Goal: Information Seeking & Learning: Learn about a topic

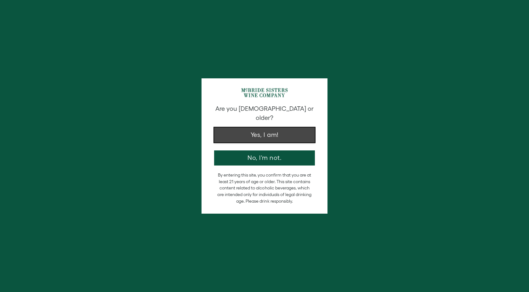
click at [291, 128] on button "Yes, I am!" at bounding box center [264, 135] width 101 height 15
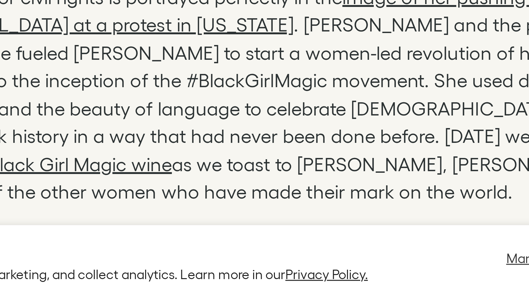
scroll to position [634, 0]
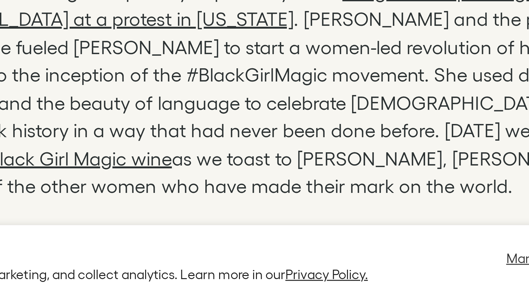
click at [273, 241] on p "[DATE] marks National Black Girl Magic Day and while we celebrate [DEMOGRAPHIC_…" at bounding box center [264, 183] width 237 height 158
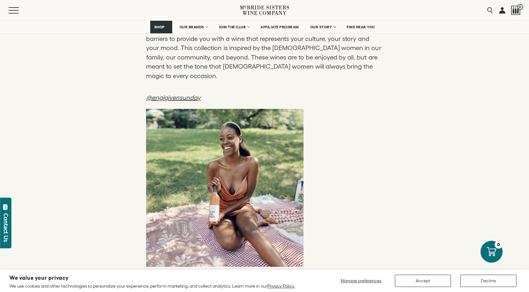
scroll to position [925, 0]
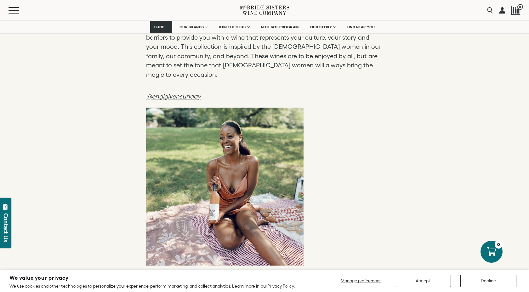
click at [270, 159] on p at bounding box center [264, 187] width 237 height 158
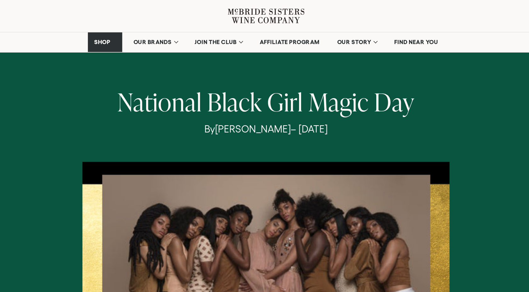
scroll to position [0, 0]
